Goal: Information Seeking & Learning: Learn about a topic

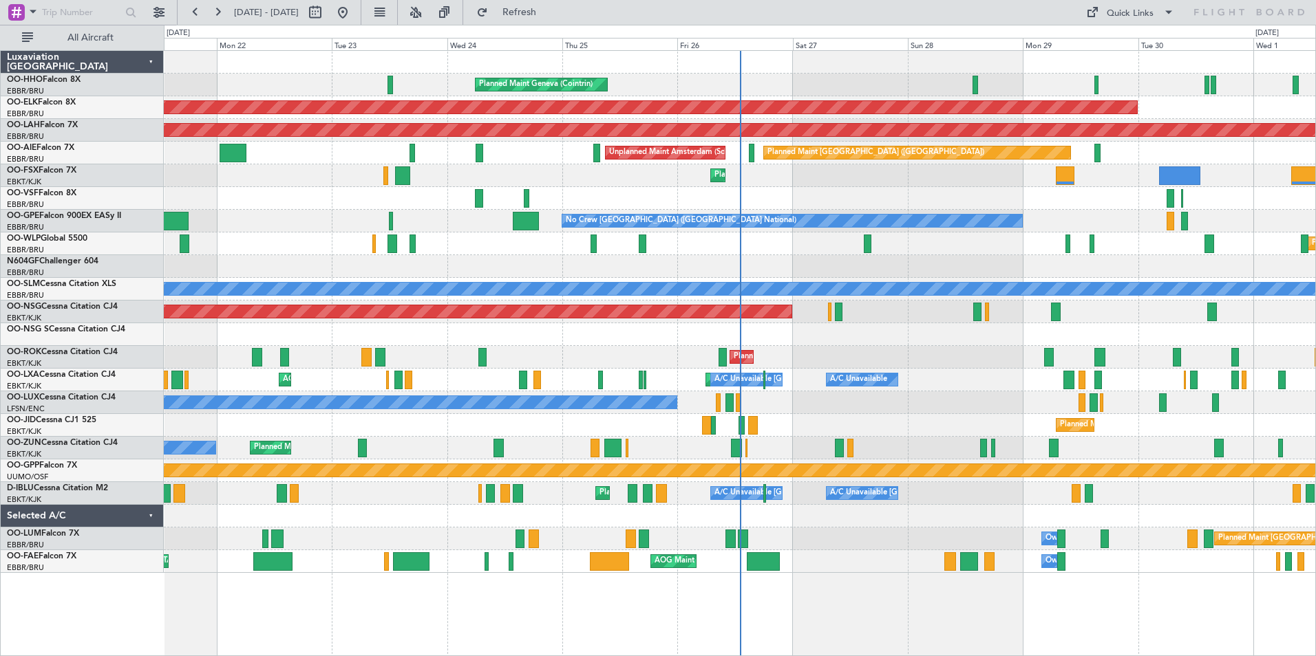
click at [100, 25] on div "All Aircraft" at bounding box center [88, 37] width 176 height 25
click at [114, 36] on span "All Aircraft" at bounding box center [90, 38] width 109 height 10
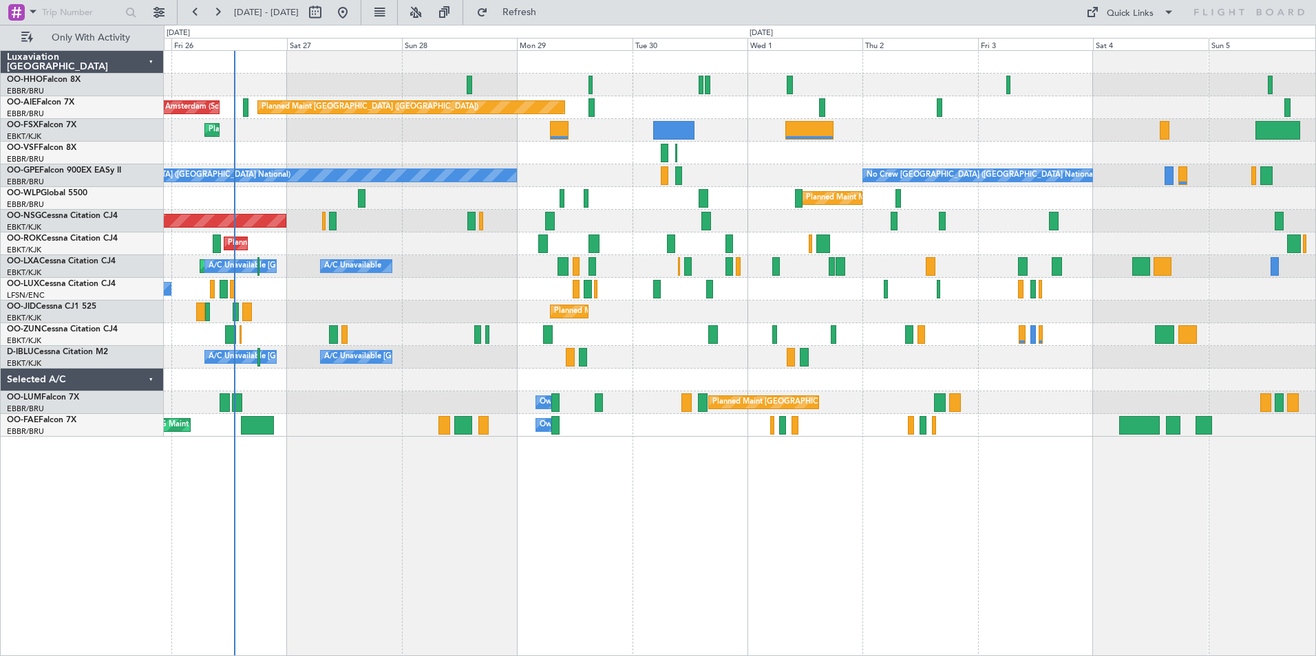
click at [414, 294] on div "Planned Maint Geneva (Cointrin) Planned Maint [GEOGRAPHIC_DATA] ([GEOGRAPHIC_DA…" at bounding box center [739, 244] width 1151 height 386
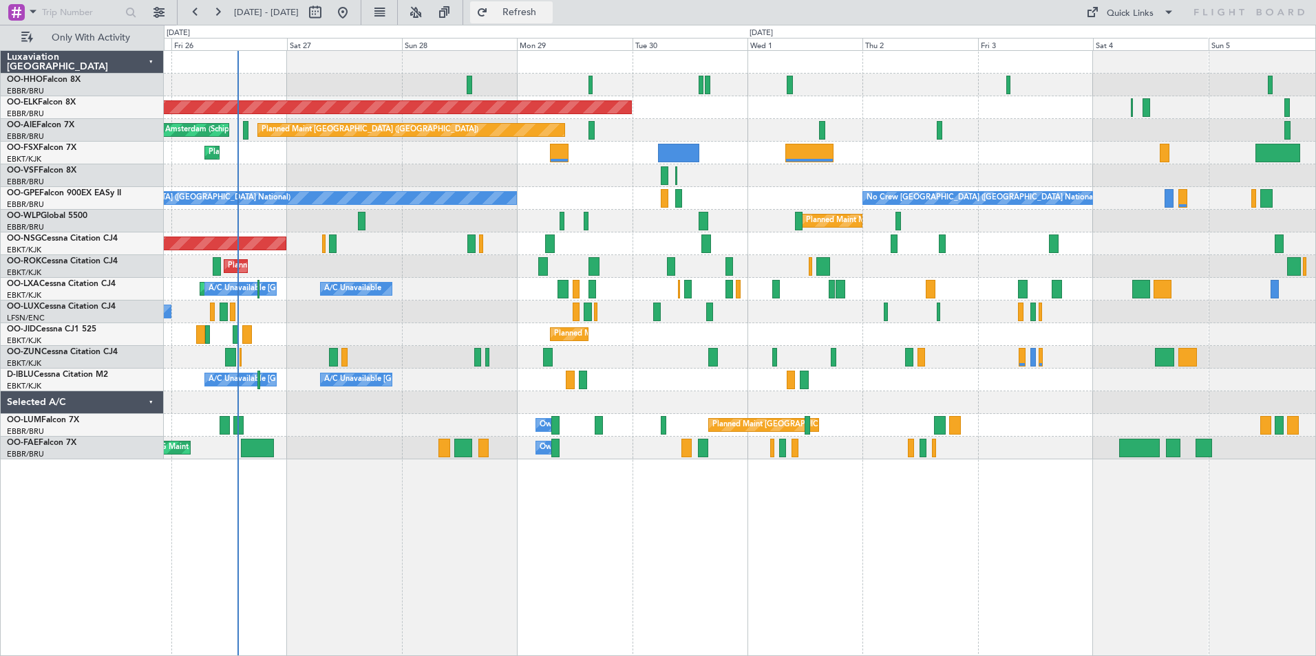
click at [548, 8] on span "Refresh" at bounding box center [520, 13] width 58 height 10
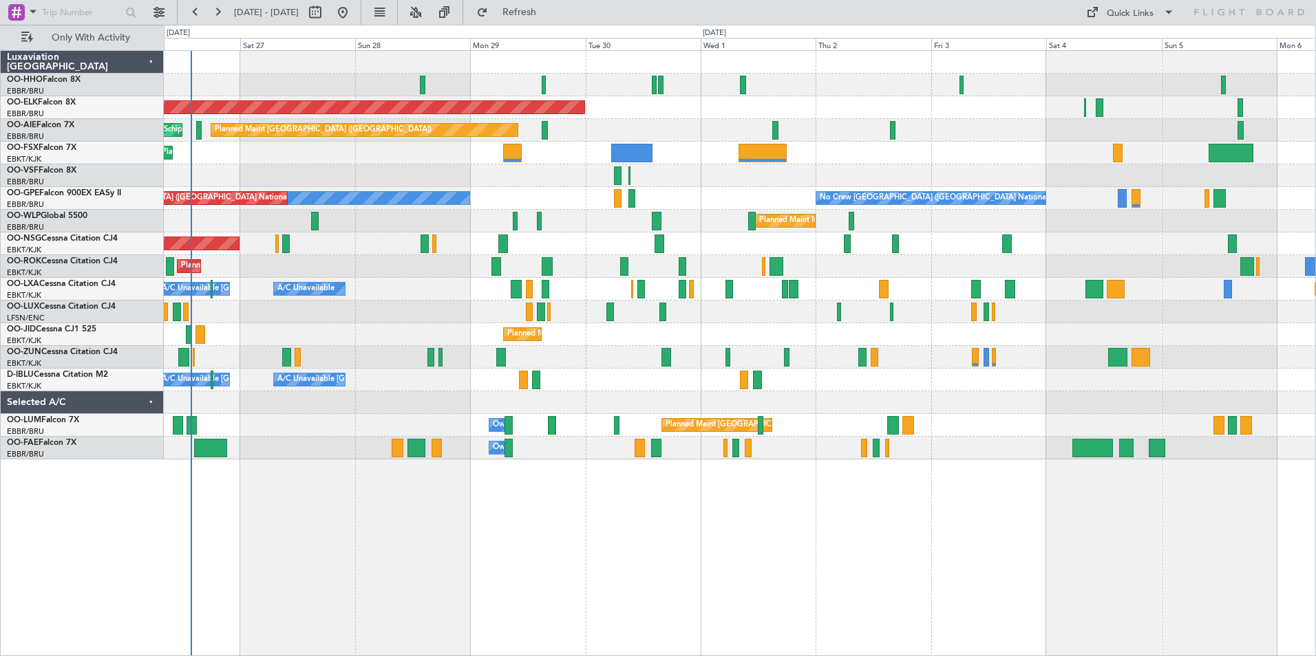
click at [372, 162] on div "Planned Maint Kortrijk-[GEOGRAPHIC_DATA]" at bounding box center [739, 153] width 1151 height 23
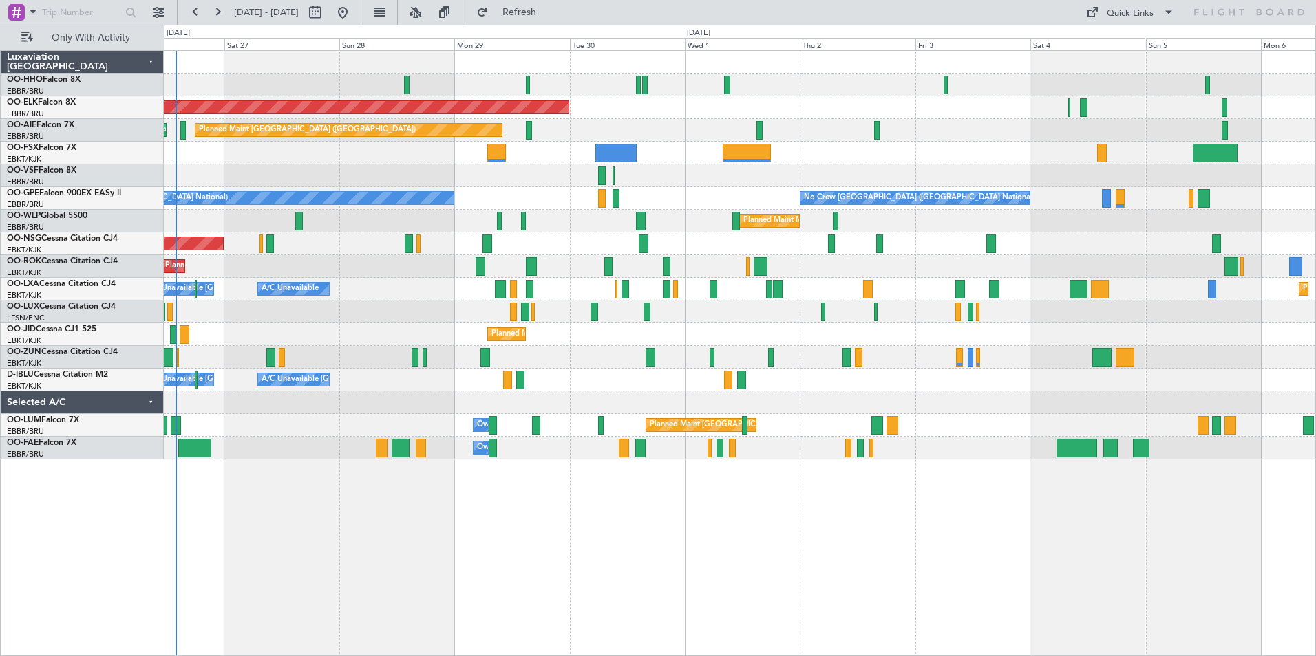
click at [445, 447] on div "Planned Maint Geneva (Cointrin) Planned Maint [GEOGRAPHIC_DATA]-[GEOGRAPHIC_DAT…" at bounding box center [739, 255] width 1151 height 409
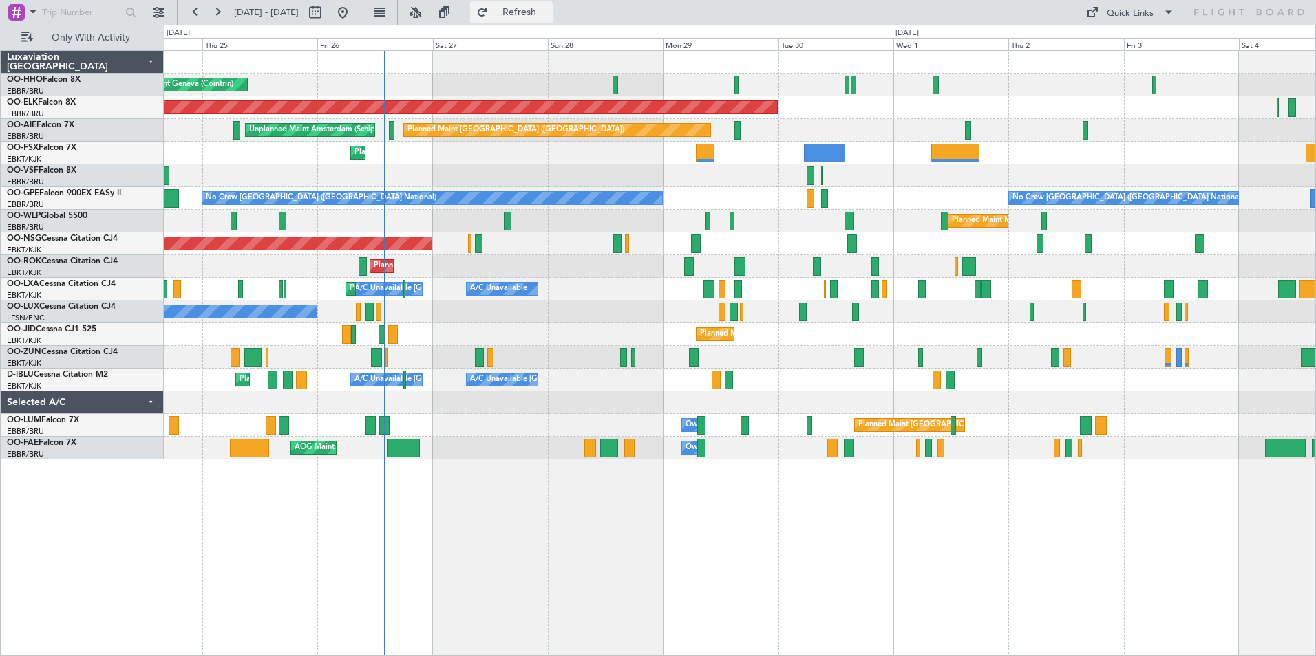
click at [548, 14] on span "Refresh" at bounding box center [520, 13] width 58 height 10
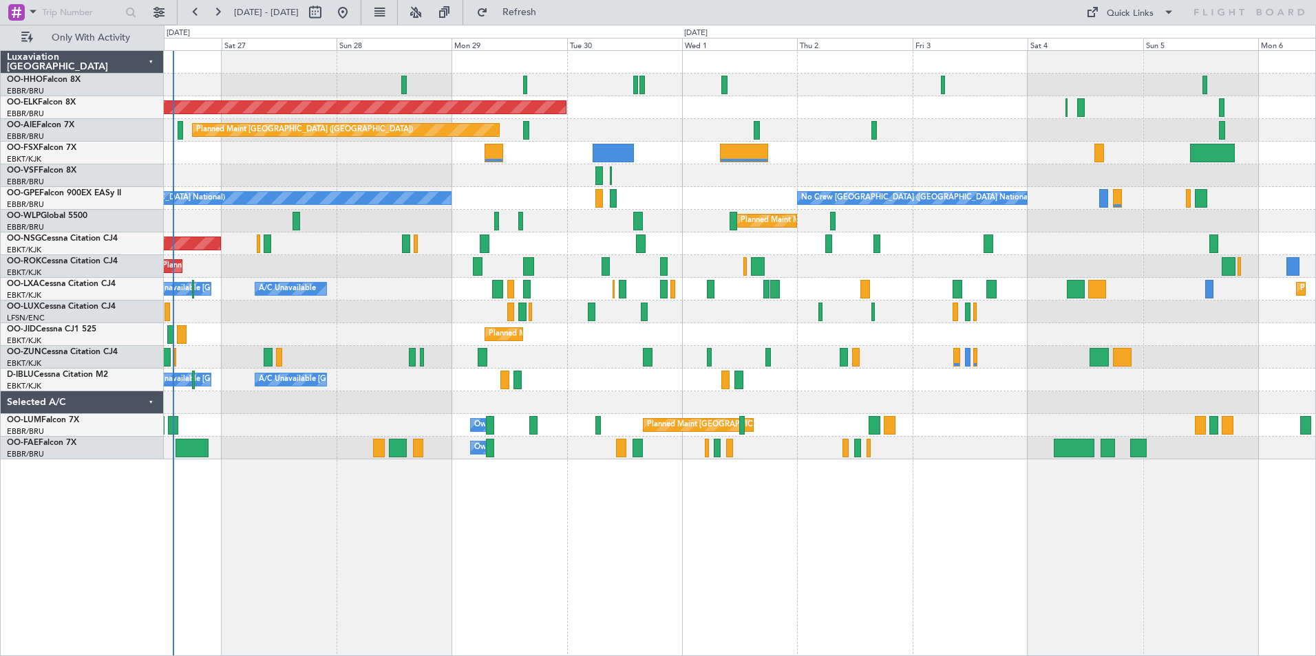
click at [330, 357] on div "Planned Maint Geneva (Cointrin) Planned Maint [GEOGRAPHIC_DATA]-[GEOGRAPHIC_DAT…" at bounding box center [739, 255] width 1151 height 409
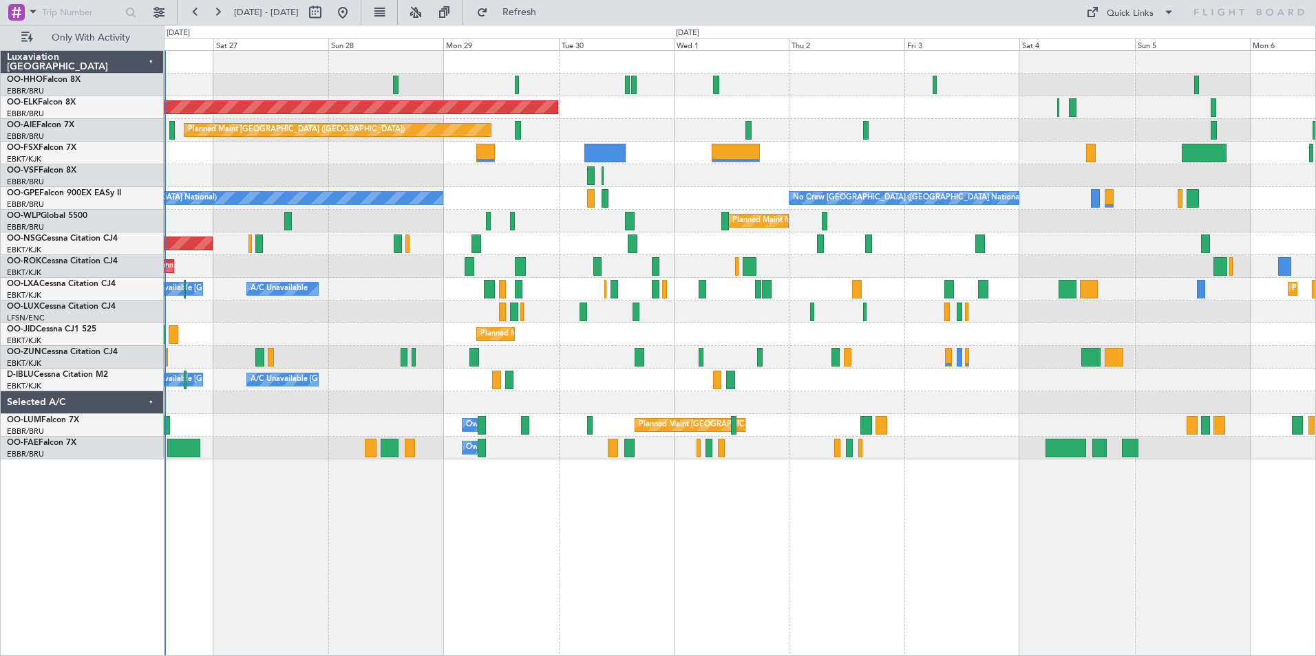
click at [351, 359] on div at bounding box center [739, 357] width 1151 height 23
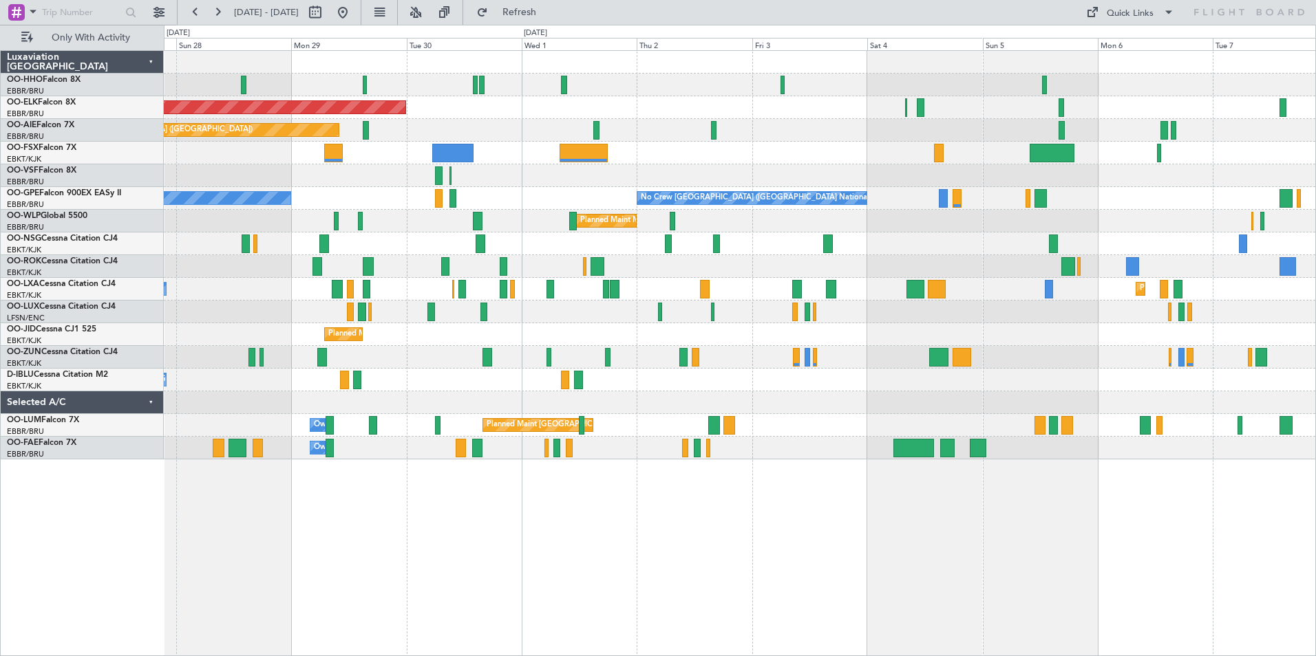
click at [835, 269] on div "Planned Maint Kortrijk-[GEOGRAPHIC_DATA]" at bounding box center [739, 266] width 1151 height 23
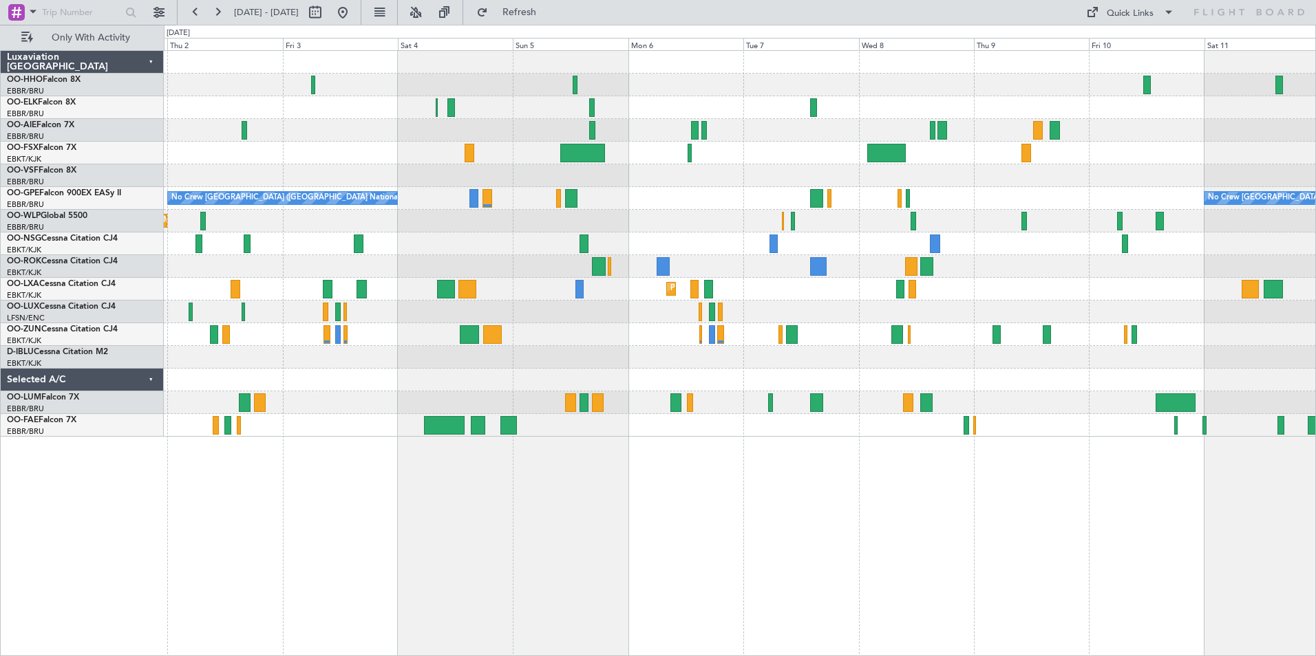
click at [937, 363] on div at bounding box center [739, 357] width 1151 height 23
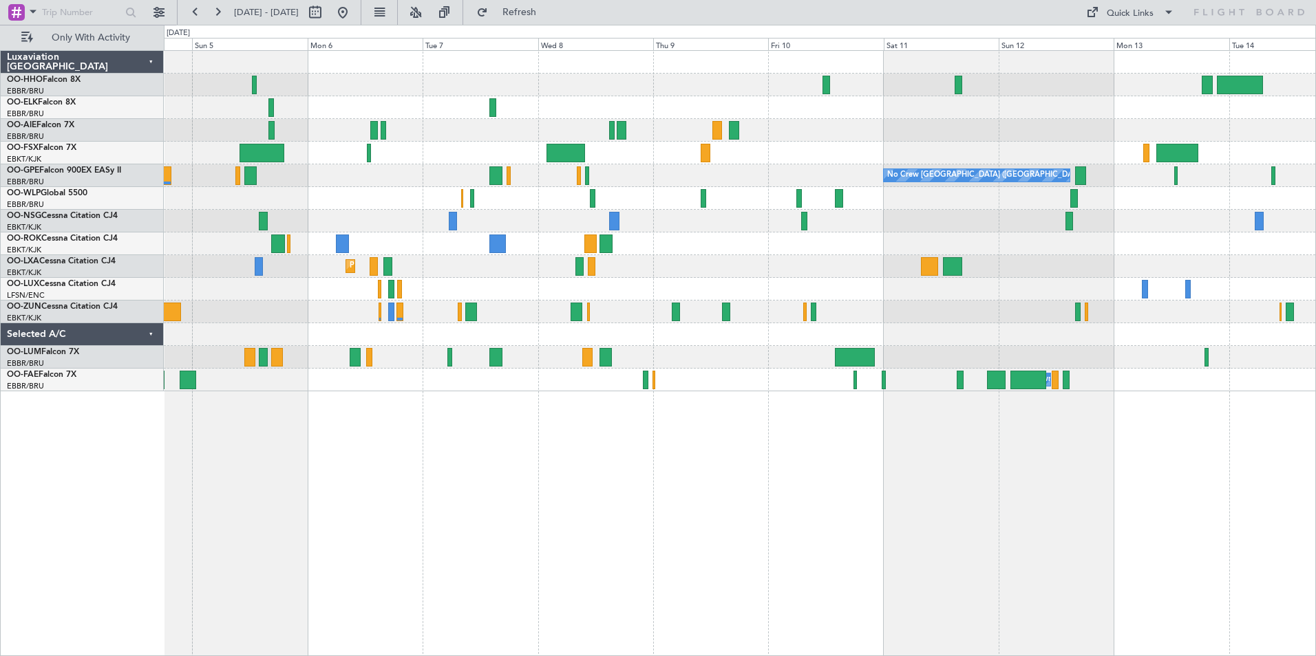
click at [919, 343] on div at bounding box center [739, 334] width 1151 height 23
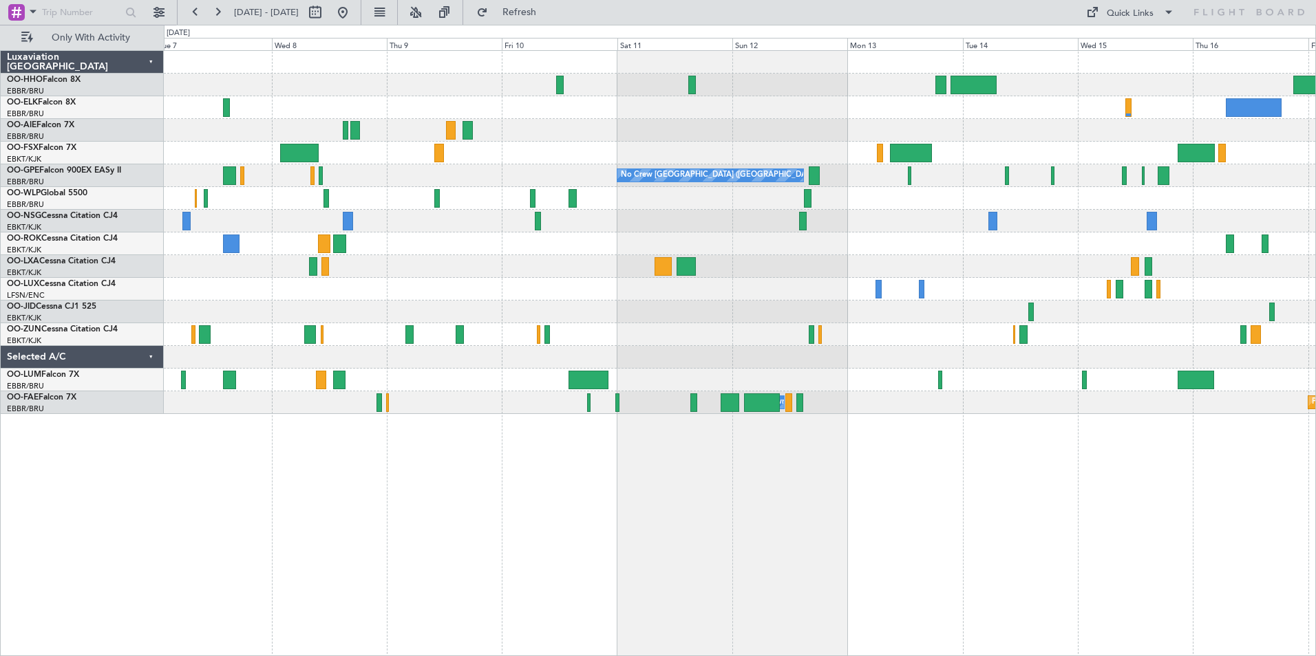
click at [976, 271] on div "Planned Maint Kortrijk-[GEOGRAPHIC_DATA]" at bounding box center [739, 266] width 1151 height 23
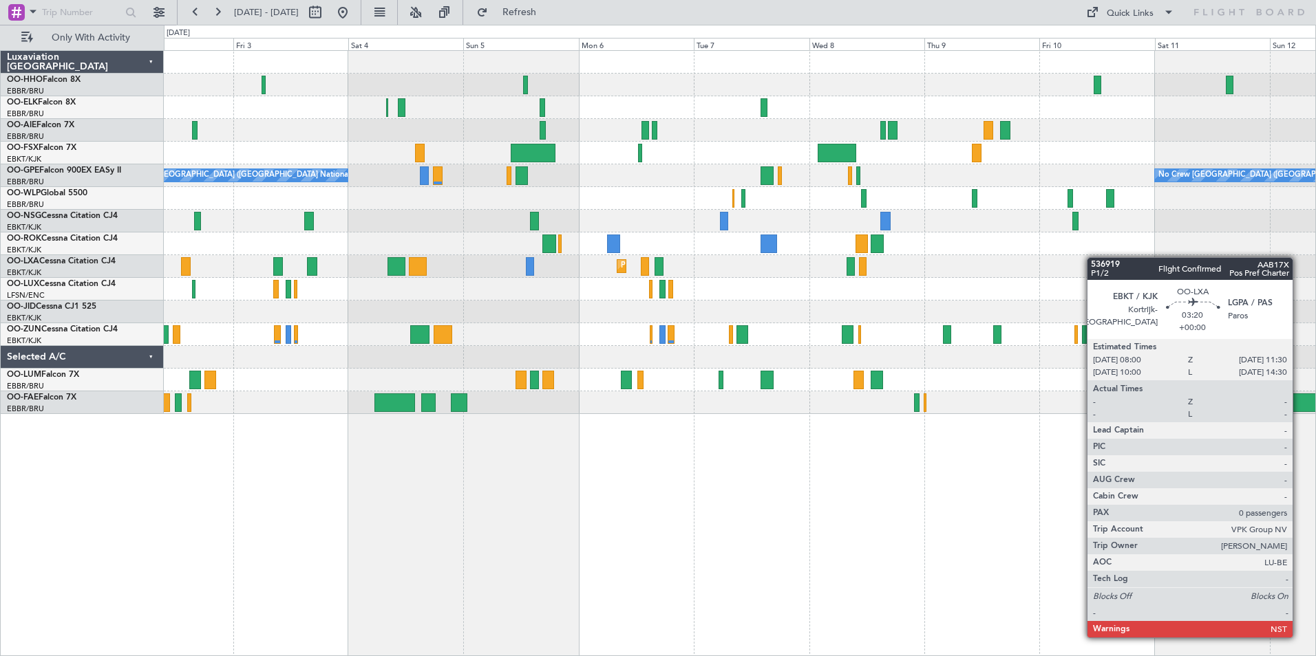
click at [1278, 272] on div "Planned Maint Kortrijk-[GEOGRAPHIC_DATA] No Crew [GEOGRAPHIC_DATA] (Brussels Na…" at bounding box center [739, 232] width 1151 height 363
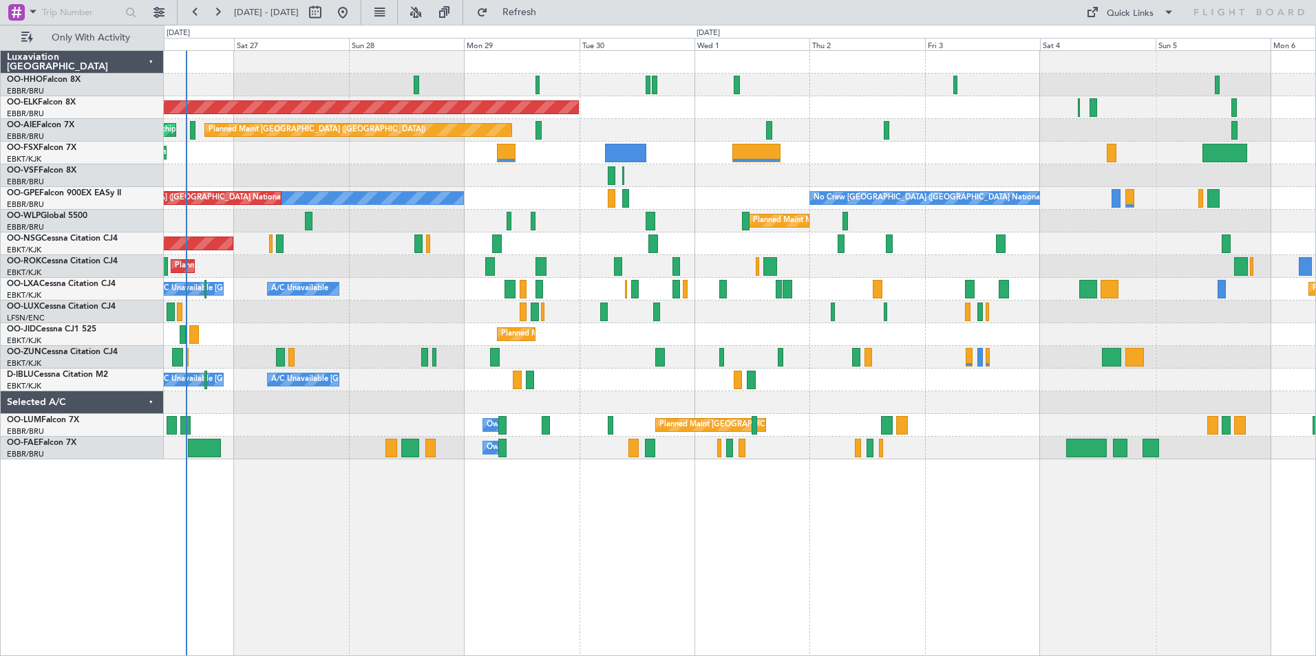
click at [1106, 403] on div at bounding box center [739, 403] width 1151 height 23
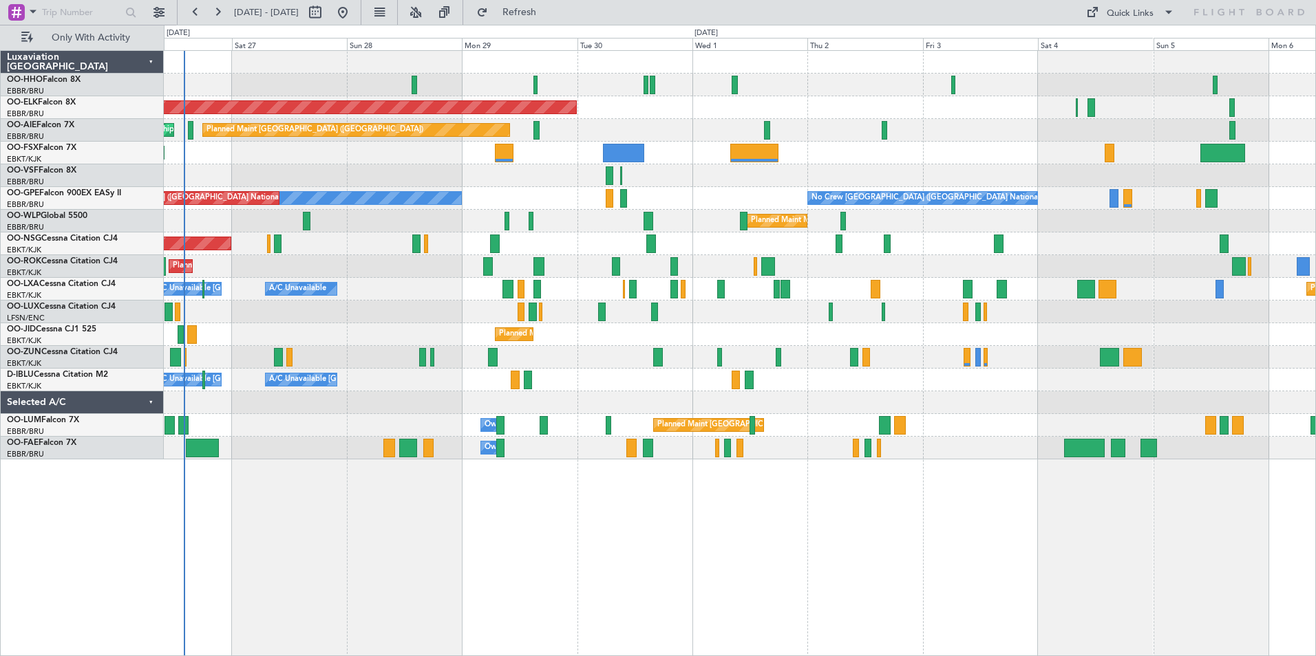
click at [322, 324] on div "Planned Maint Kortrijk-[GEOGRAPHIC_DATA]" at bounding box center [739, 334] width 1151 height 23
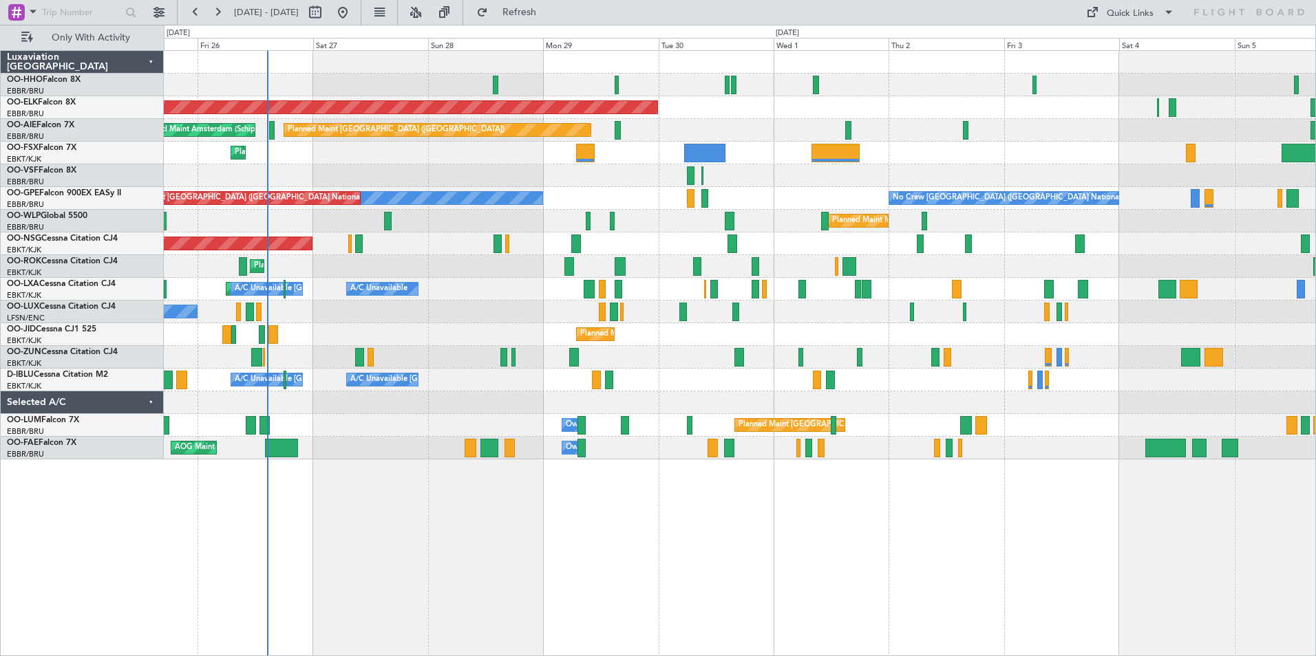
click at [156, 110] on div "Planned Maint Geneva (Cointrin) Planned Maint [GEOGRAPHIC_DATA]-[GEOGRAPHIC_DAT…" at bounding box center [658, 341] width 1316 height 632
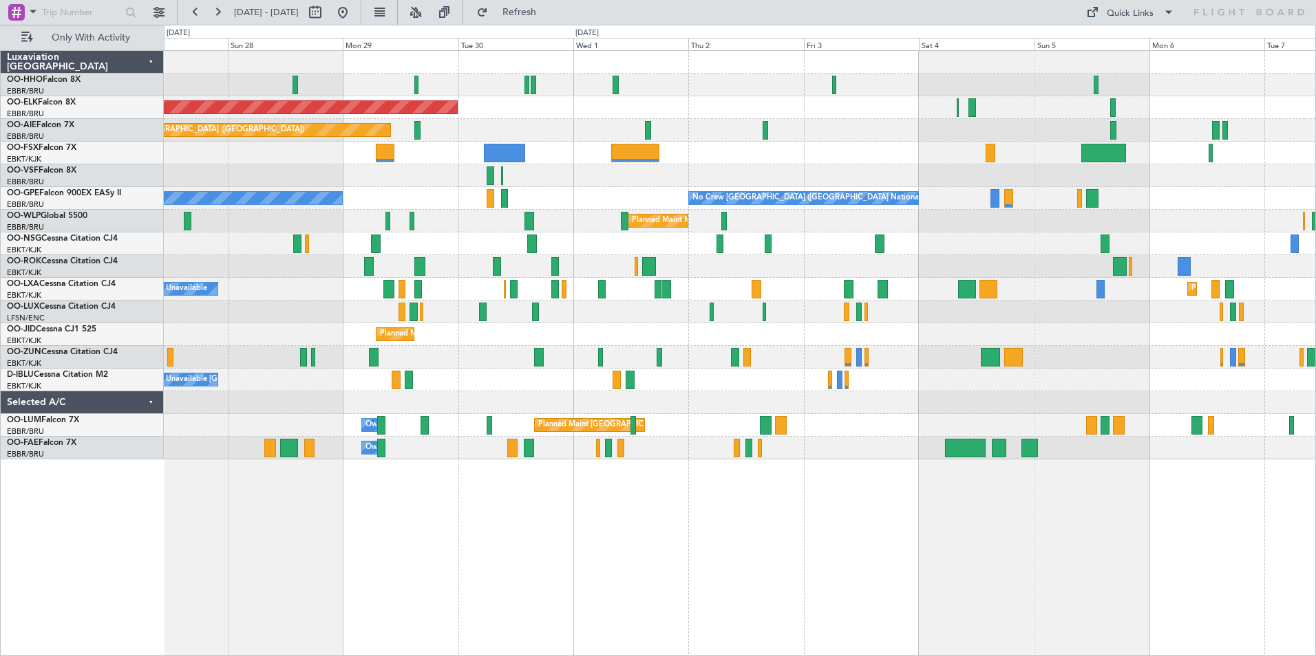
click at [331, 96] on div "Planned Maint Geneva (Cointrin) Planned Maint [GEOGRAPHIC_DATA]-[GEOGRAPHIC_DAT…" at bounding box center [739, 255] width 1151 height 409
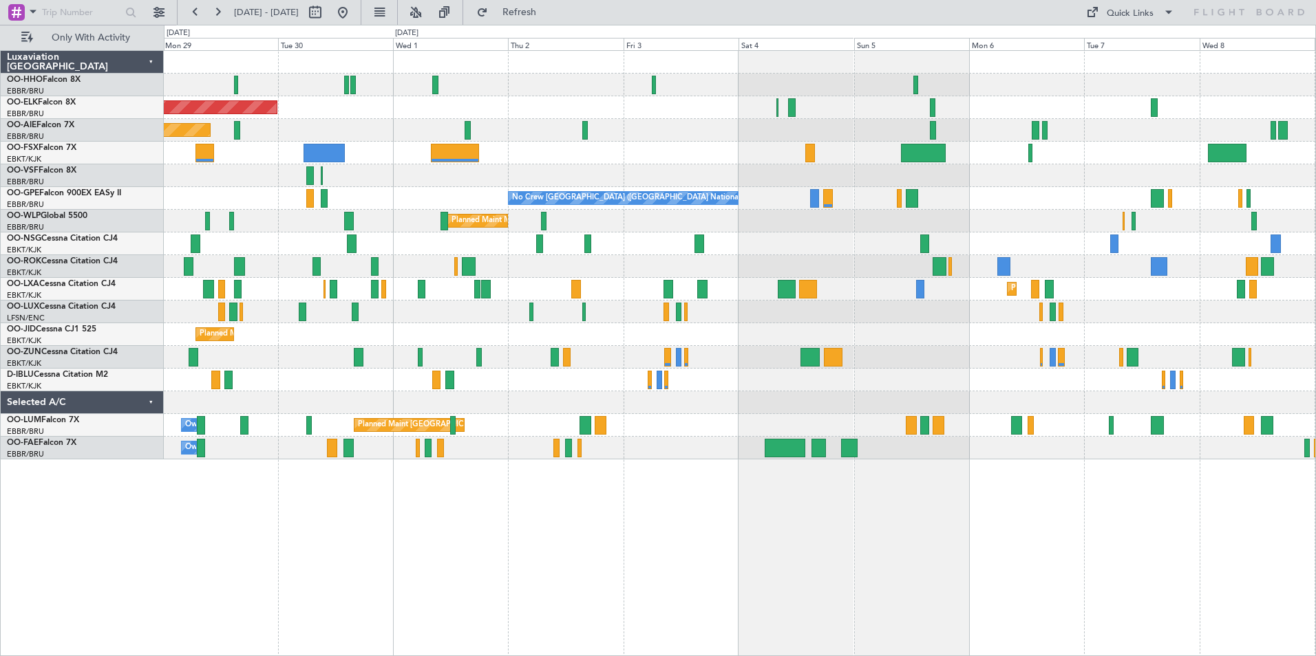
click at [323, 114] on div "Planned Maint Kortrijk-[GEOGRAPHIC_DATA] Planned Maint [GEOGRAPHIC_DATA] ([GEOG…" at bounding box center [739, 255] width 1151 height 409
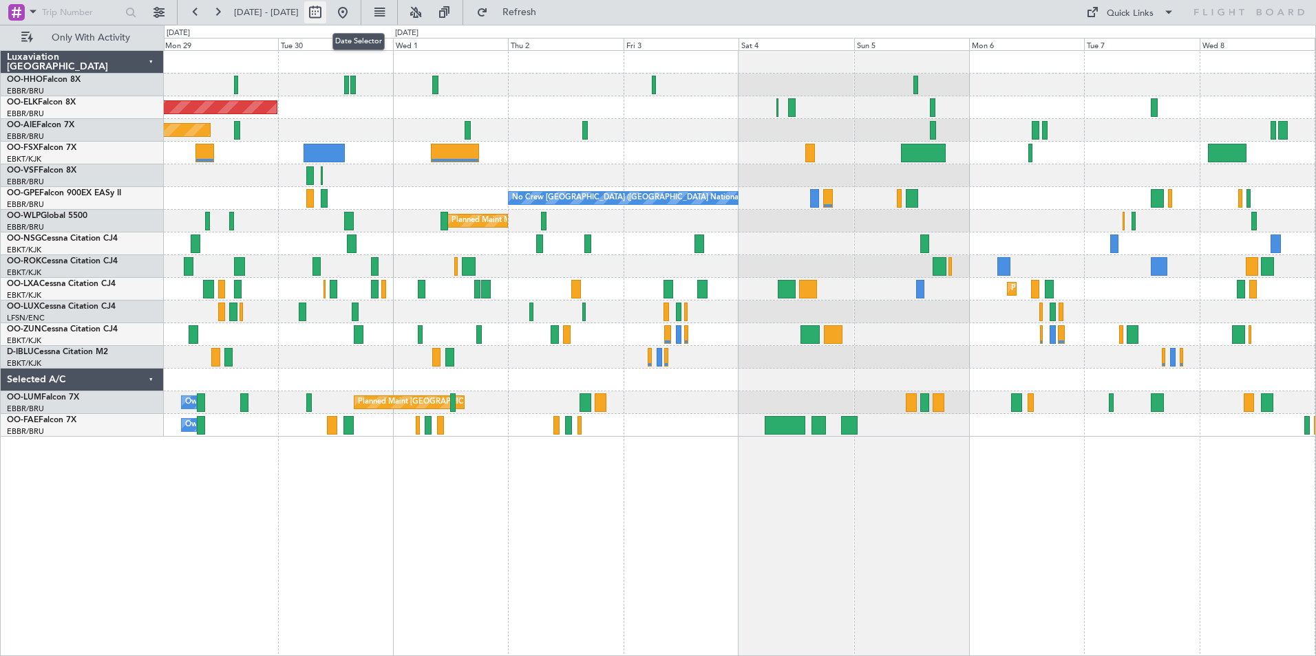
click at [326, 13] on button at bounding box center [315, 12] width 22 height 22
select select "9"
select select "2025"
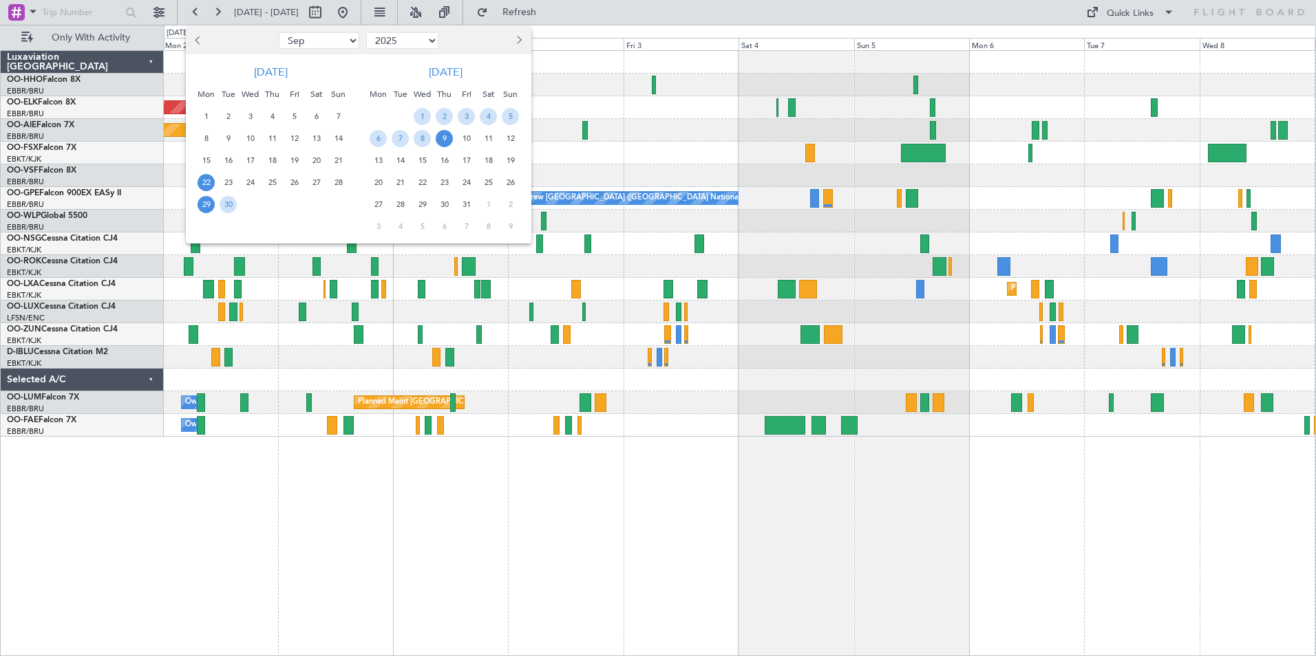
click at [203, 185] on span "22" at bounding box center [205, 182] width 17 height 17
click at [329, 182] on div "28" at bounding box center [339, 182] width 22 height 22
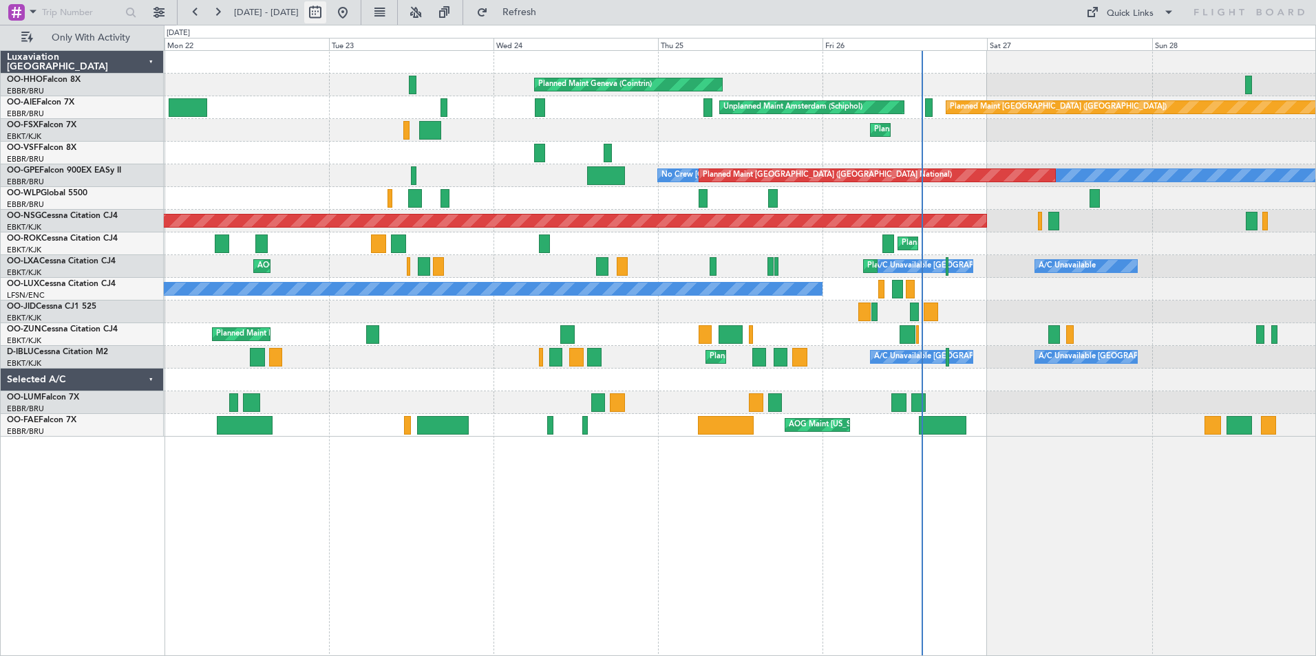
click at [326, 5] on button at bounding box center [315, 12] width 22 height 22
select select "9"
select select "2025"
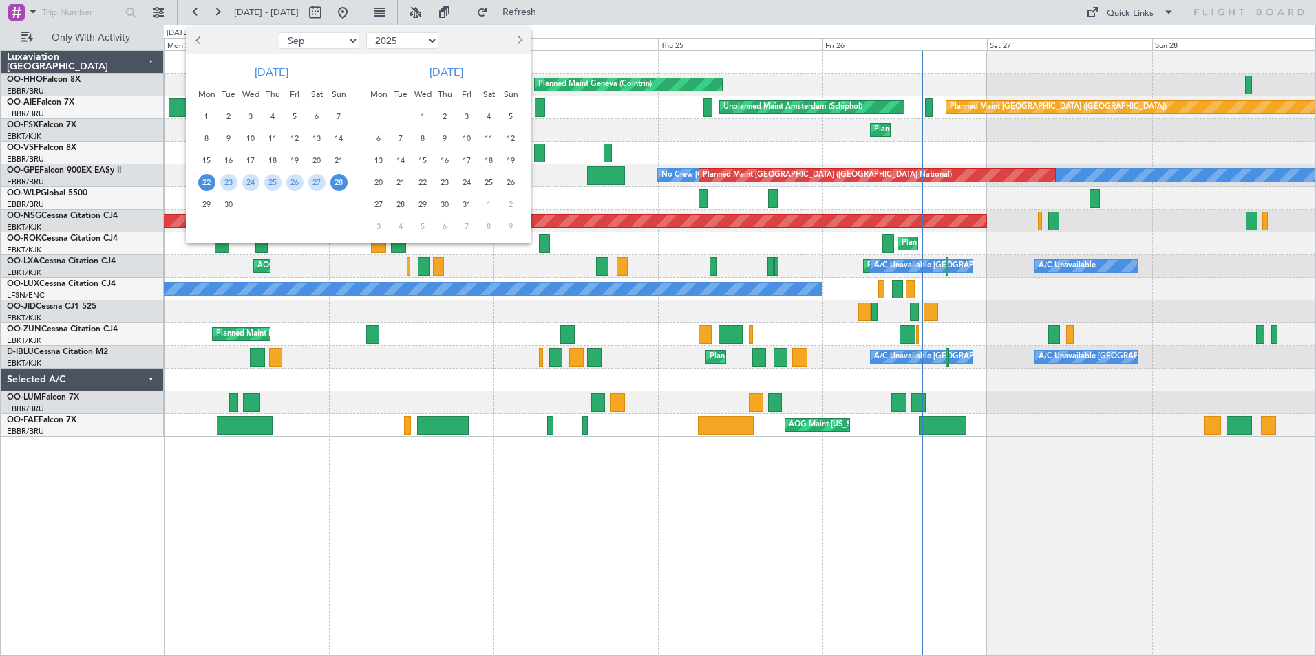
click at [212, 180] on span "22" at bounding box center [206, 182] width 17 height 17
click at [336, 185] on span "28" at bounding box center [338, 182] width 17 height 17
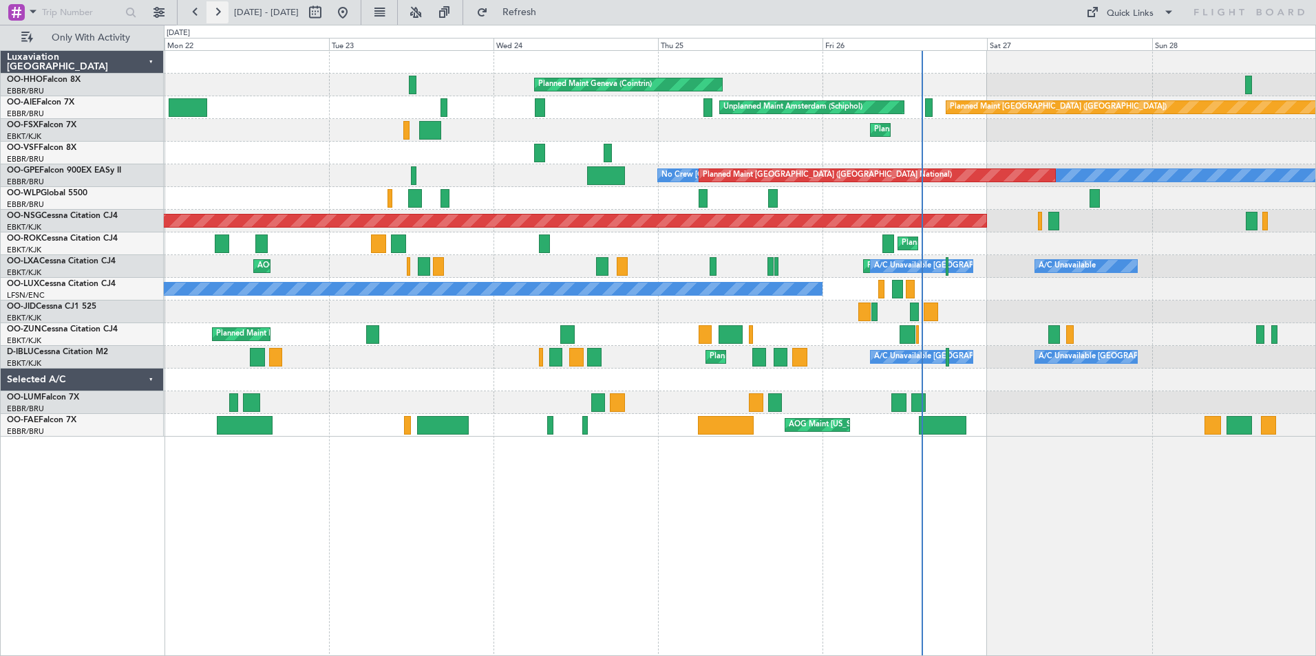
click at [222, 6] on button at bounding box center [217, 12] width 22 height 22
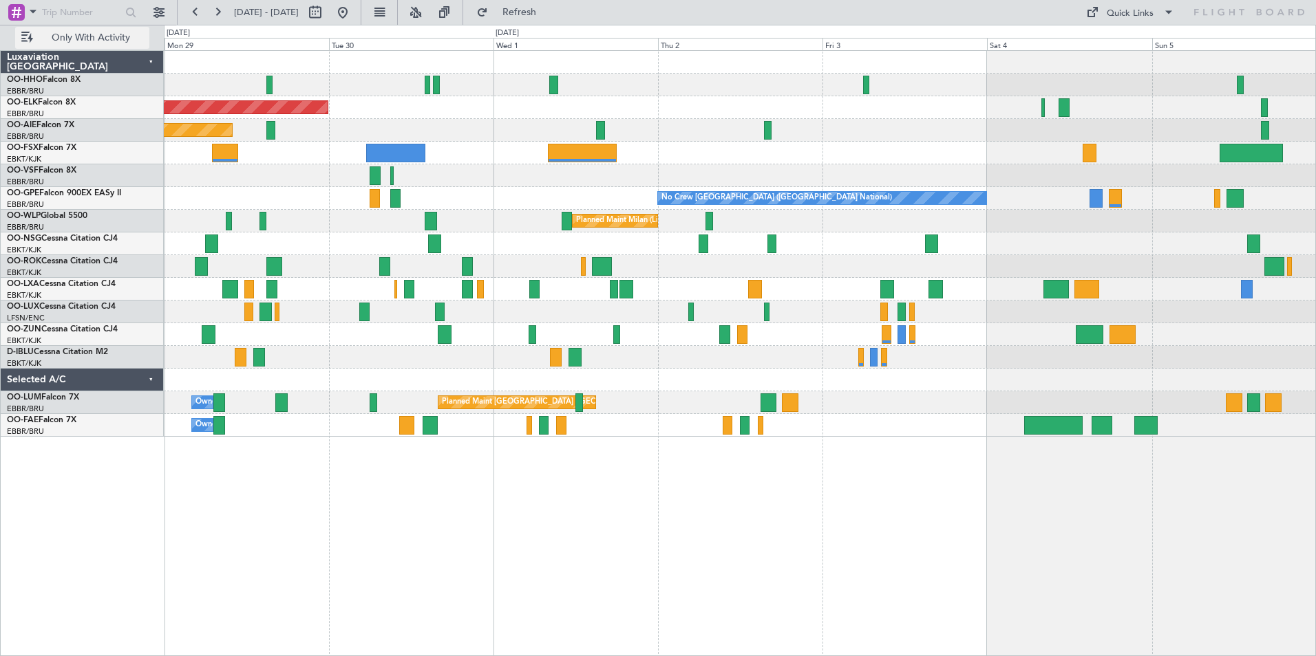
click at [108, 34] on span "Only With Activity" at bounding box center [90, 38] width 109 height 10
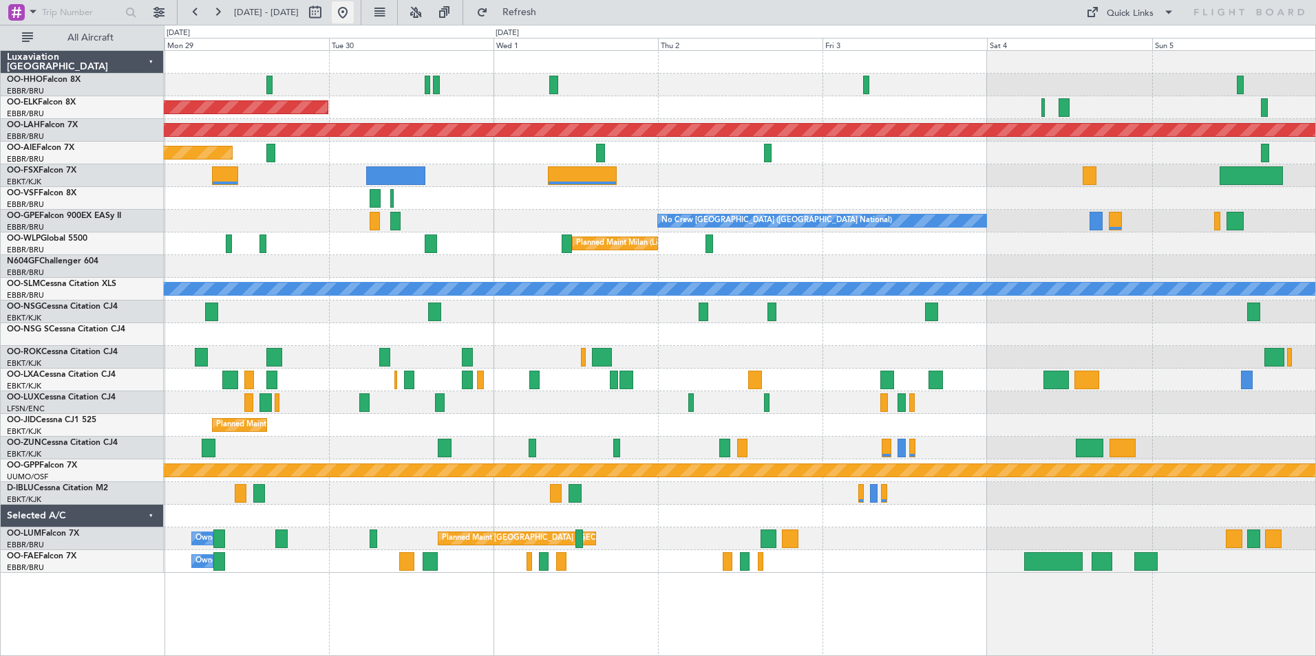
click at [354, 8] on button at bounding box center [343, 12] width 22 height 22
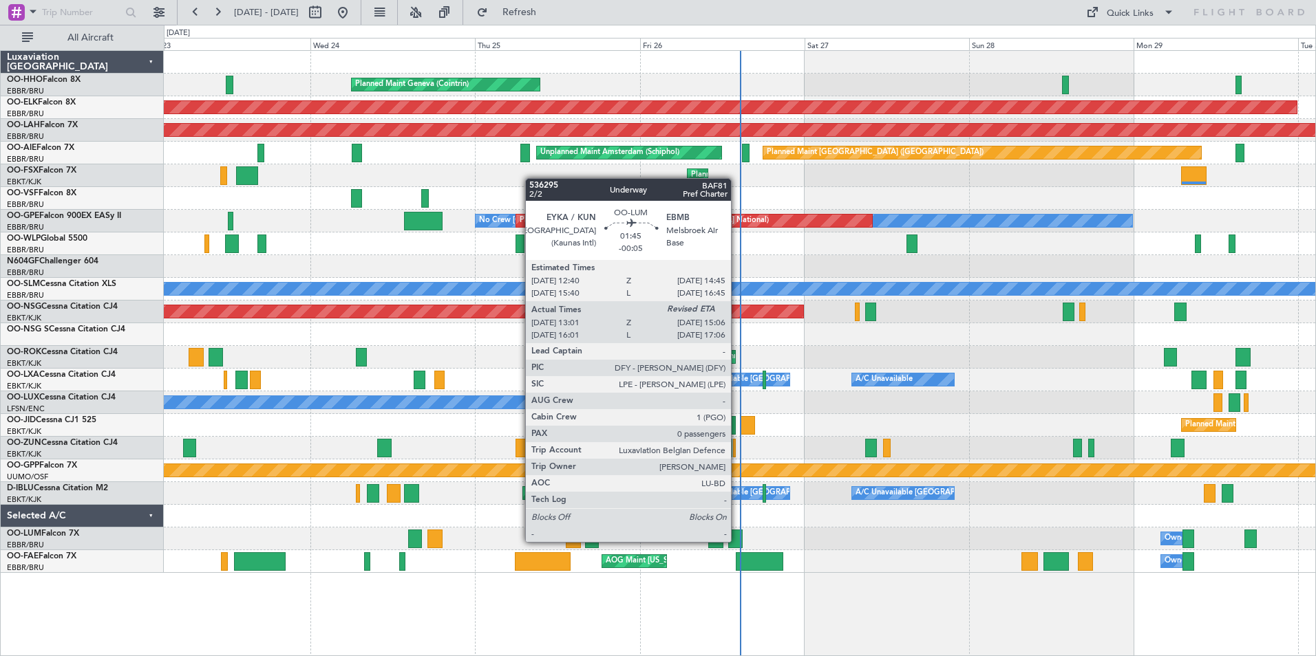
click at [737, 541] on div at bounding box center [735, 539] width 14 height 19
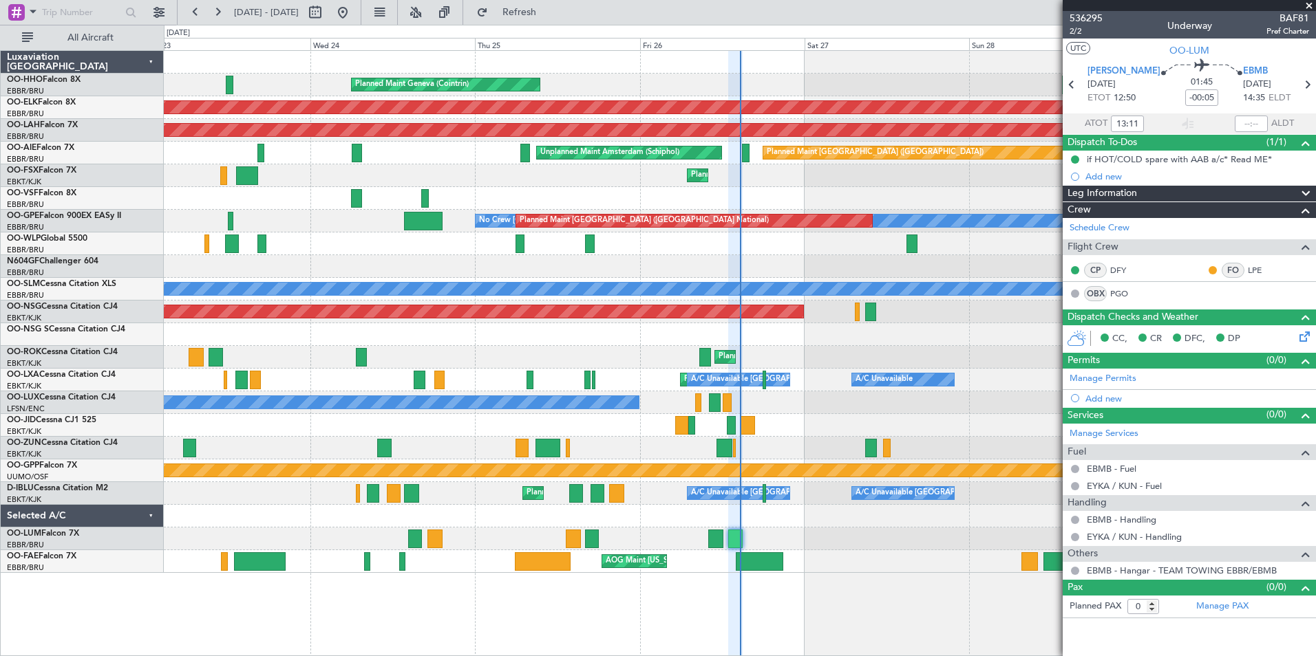
click at [1309, 3] on span at bounding box center [1309, 6] width 14 height 12
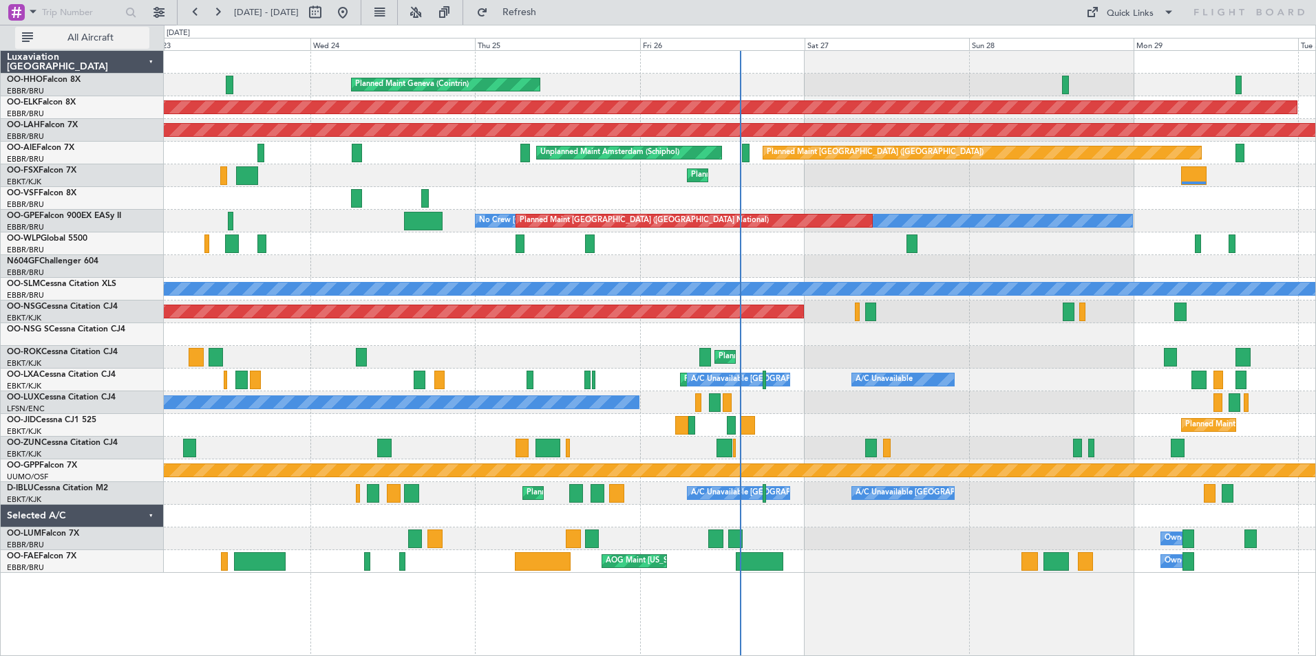
click at [97, 34] on span "All Aircraft" at bounding box center [90, 38] width 109 height 10
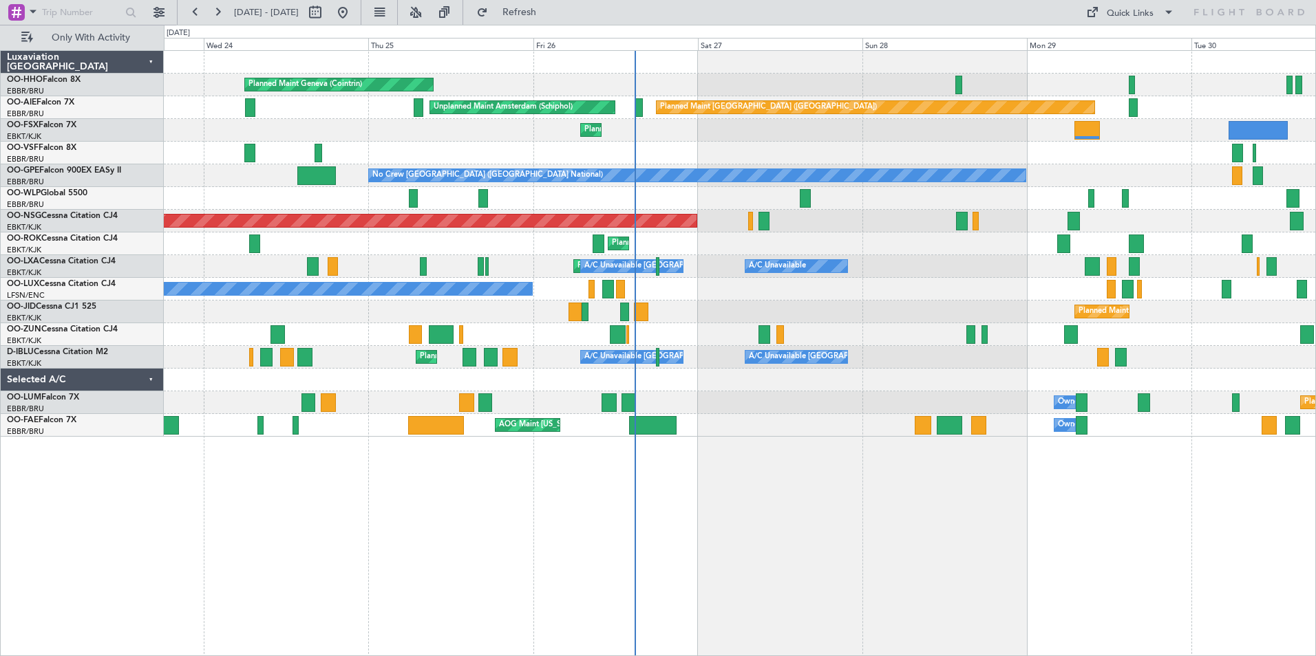
click at [762, 456] on div "Planned Maint Geneva (Cointrin) Planned Maint [GEOGRAPHIC_DATA] ([GEOGRAPHIC_DA…" at bounding box center [740, 353] width 1152 height 606
